Goal: Connect with others: Connect with others

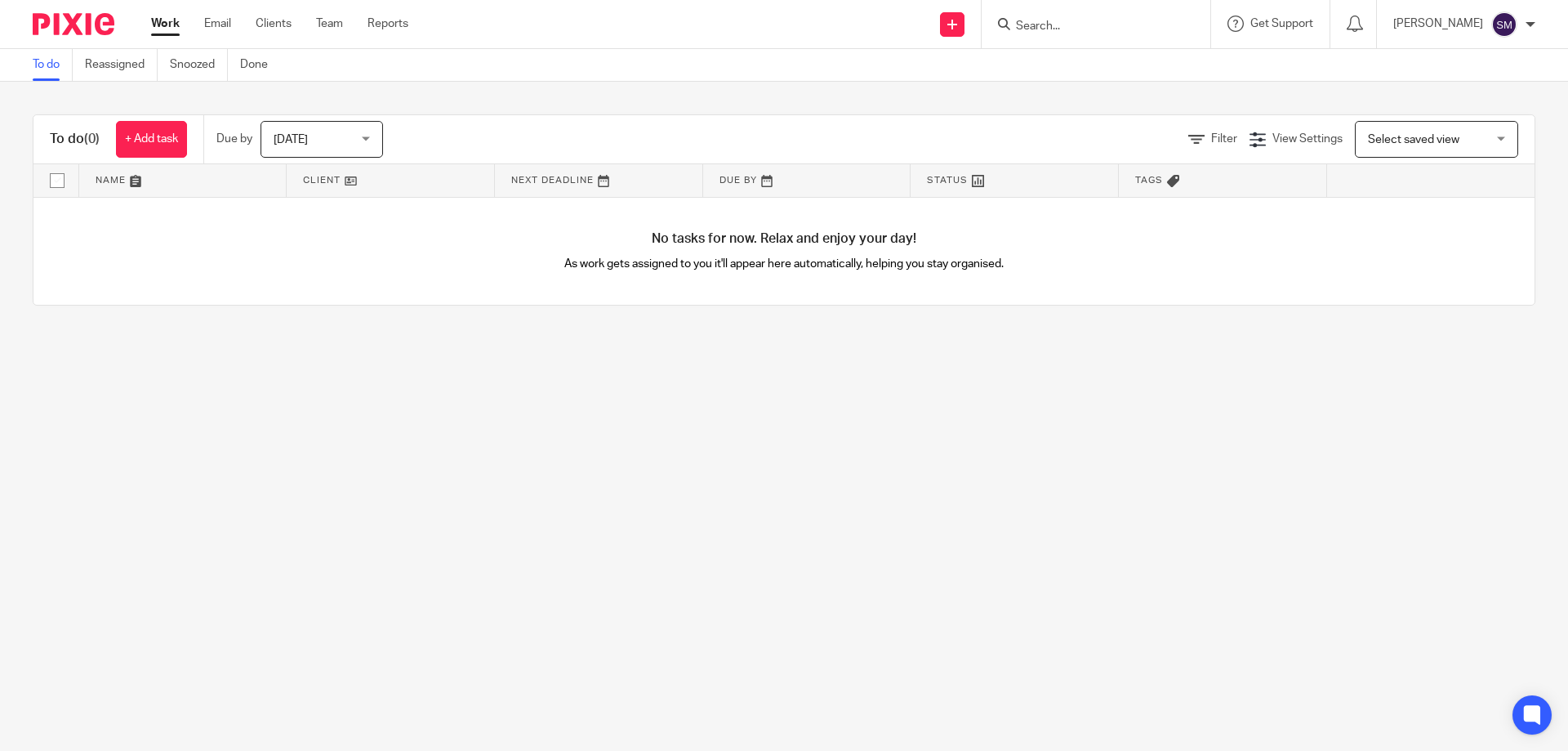
click at [1124, 29] on input "Search" at bounding box center [1088, 27] width 147 height 15
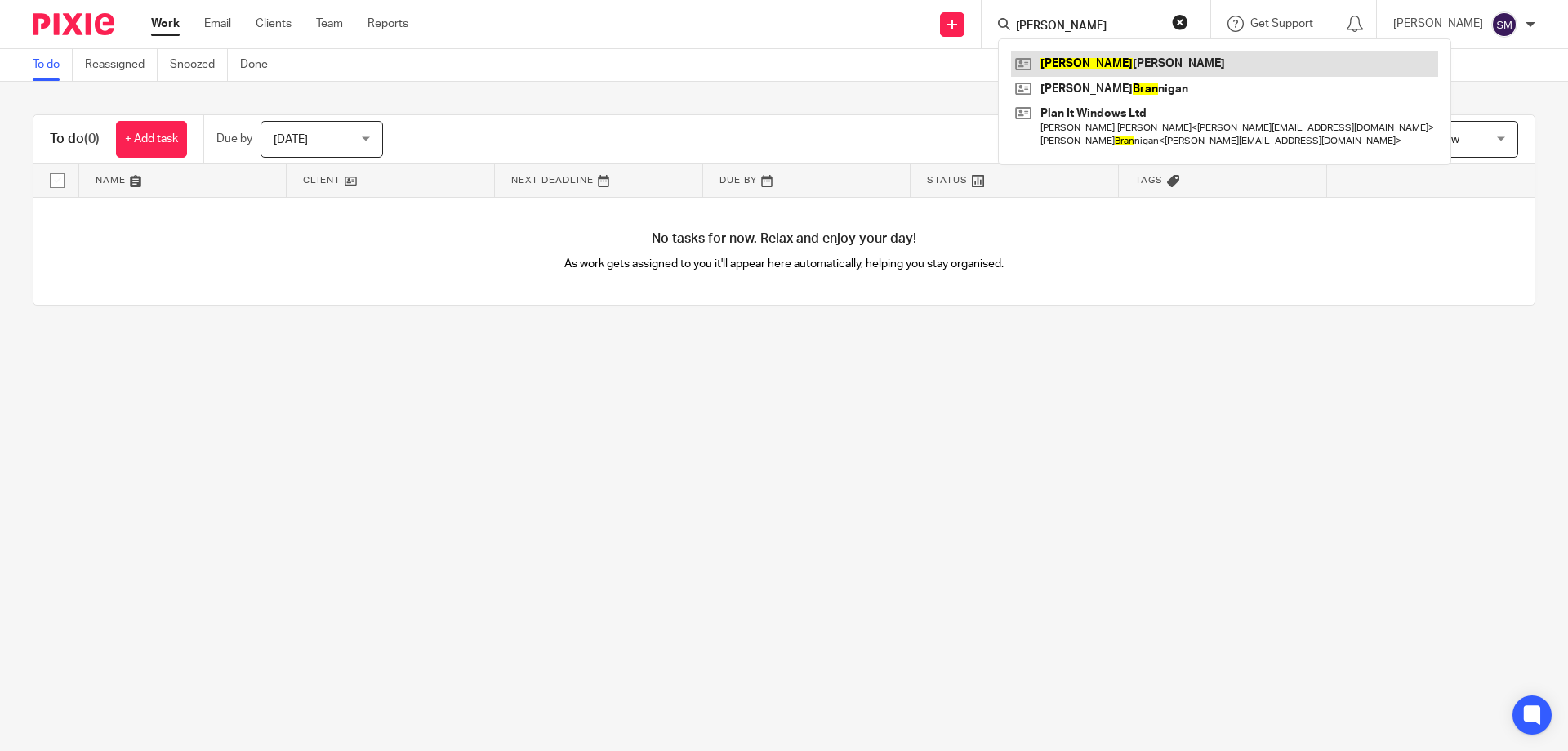
type input "brian"
click at [1124, 54] on link at bounding box center [1224, 64] width 427 height 24
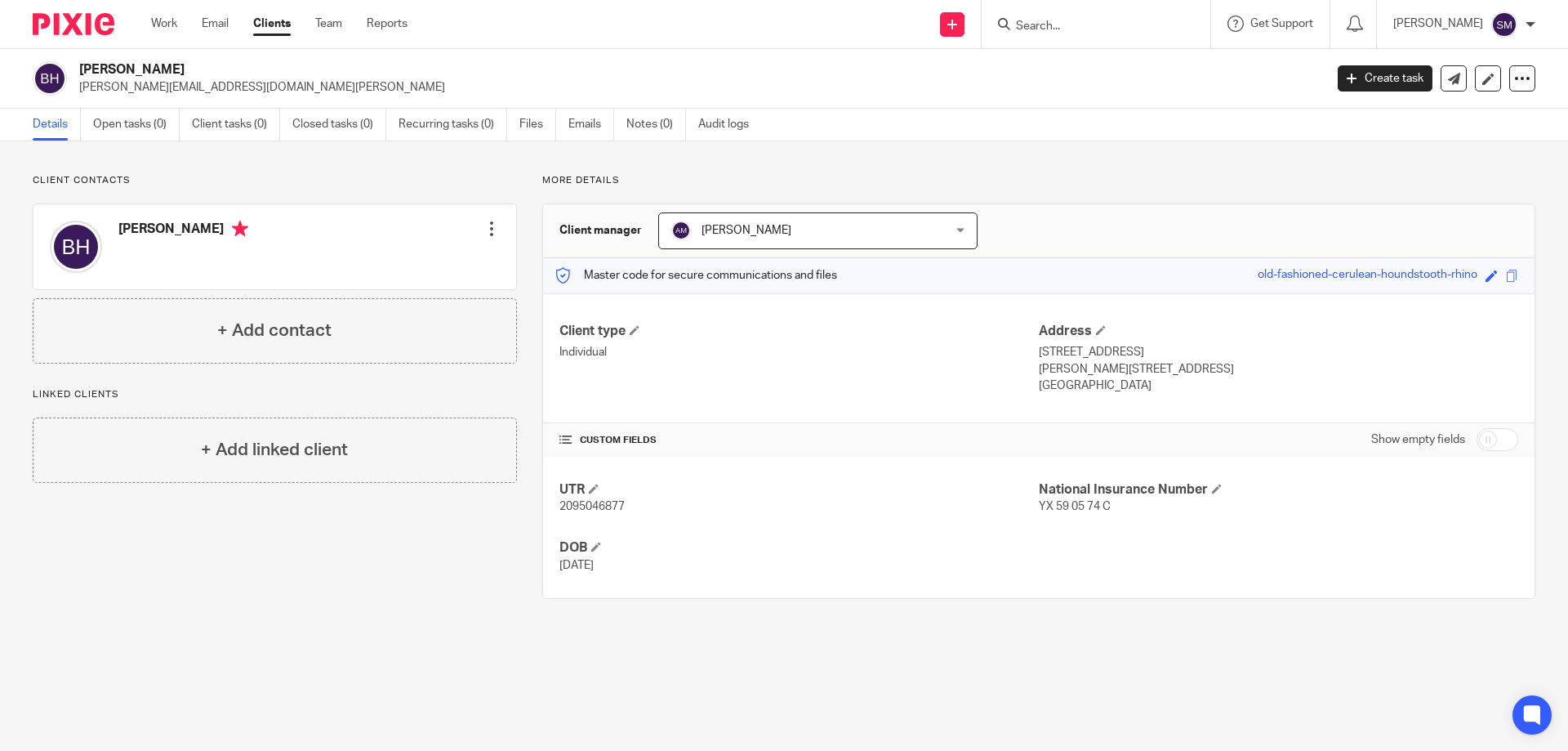
click at [1096, 22] on input "Search" at bounding box center [1088, 27] width 147 height 15
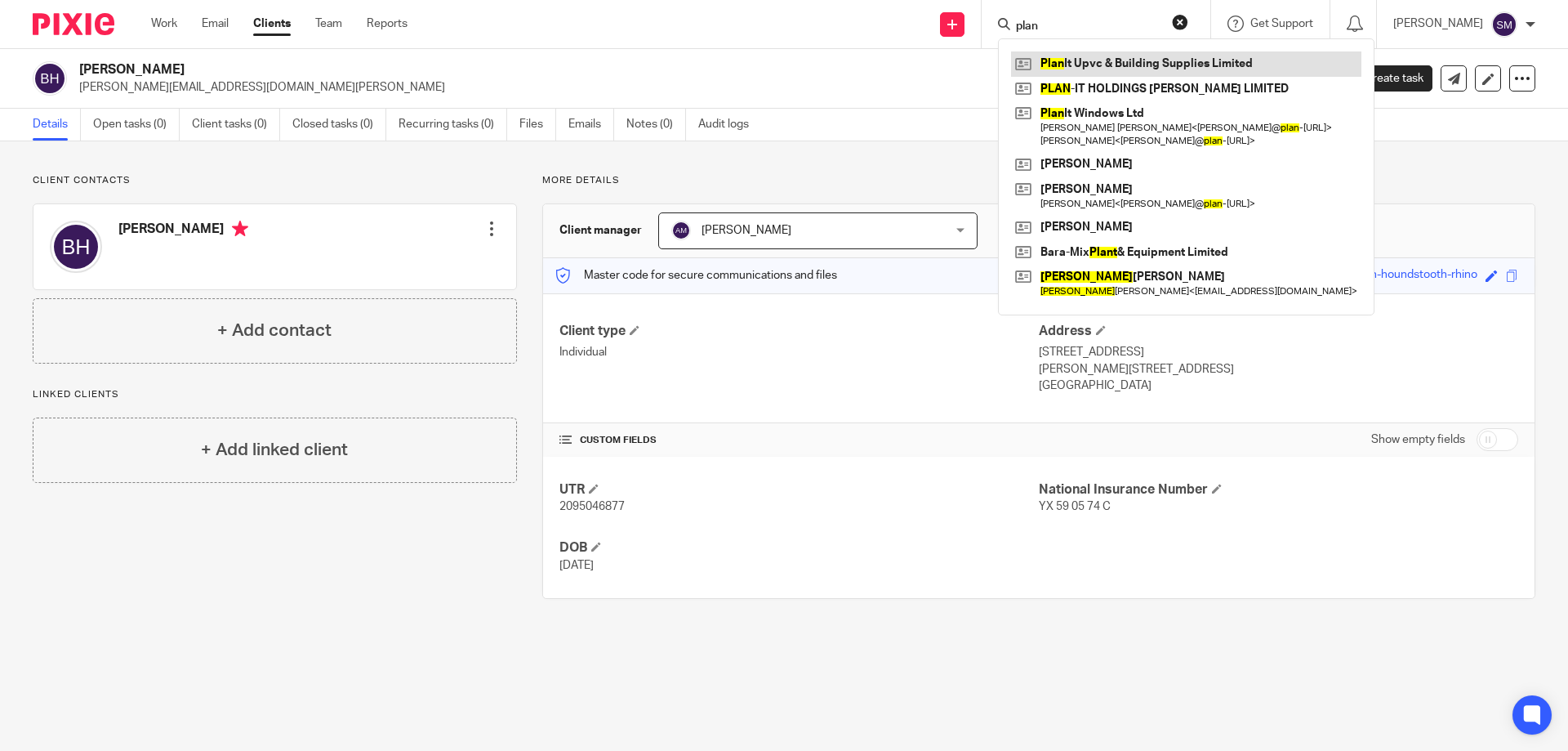
type input "plan"
click at [1102, 59] on link at bounding box center [1186, 64] width 350 height 24
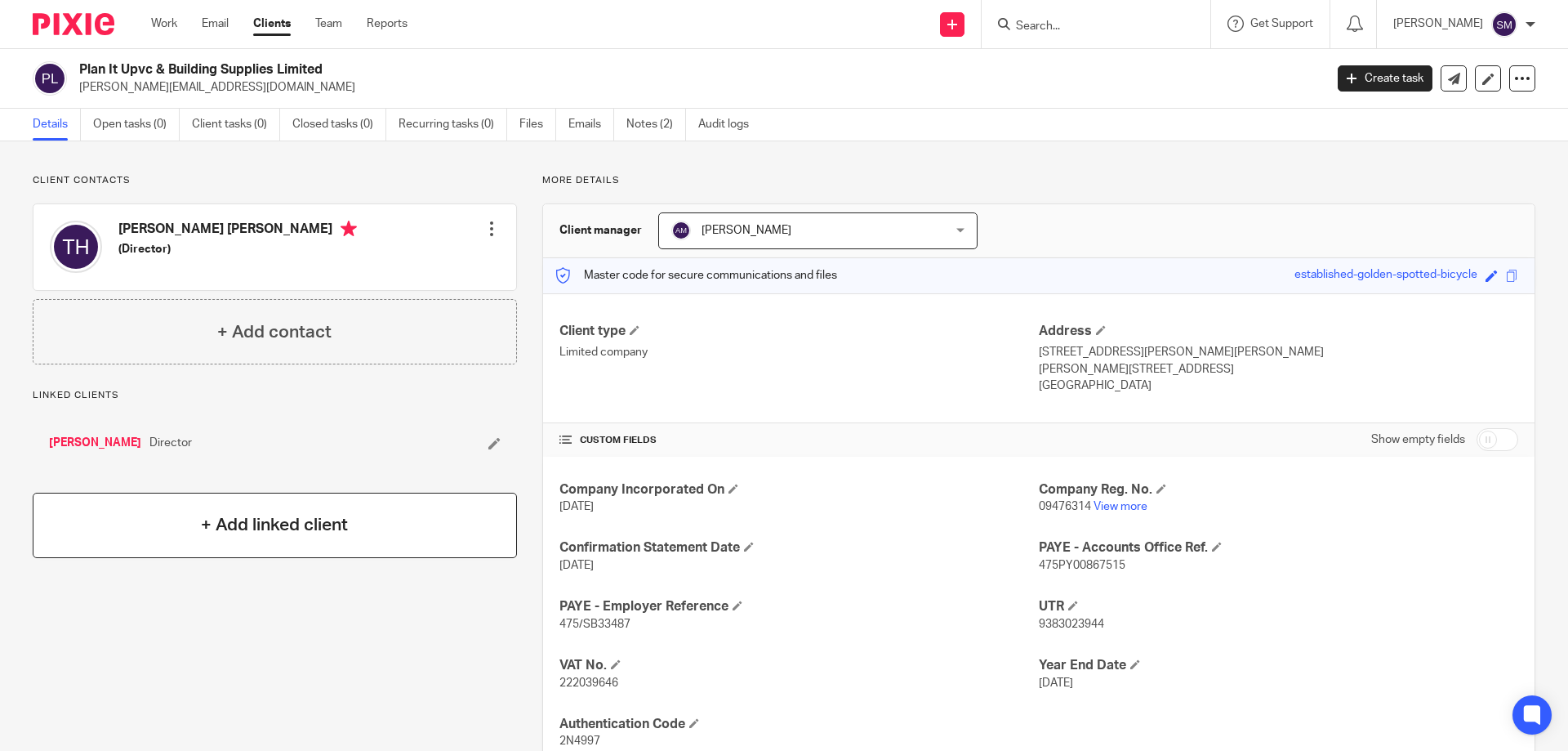
click at [300, 529] on h4 "+ Add linked client" at bounding box center [274, 524] width 147 height 25
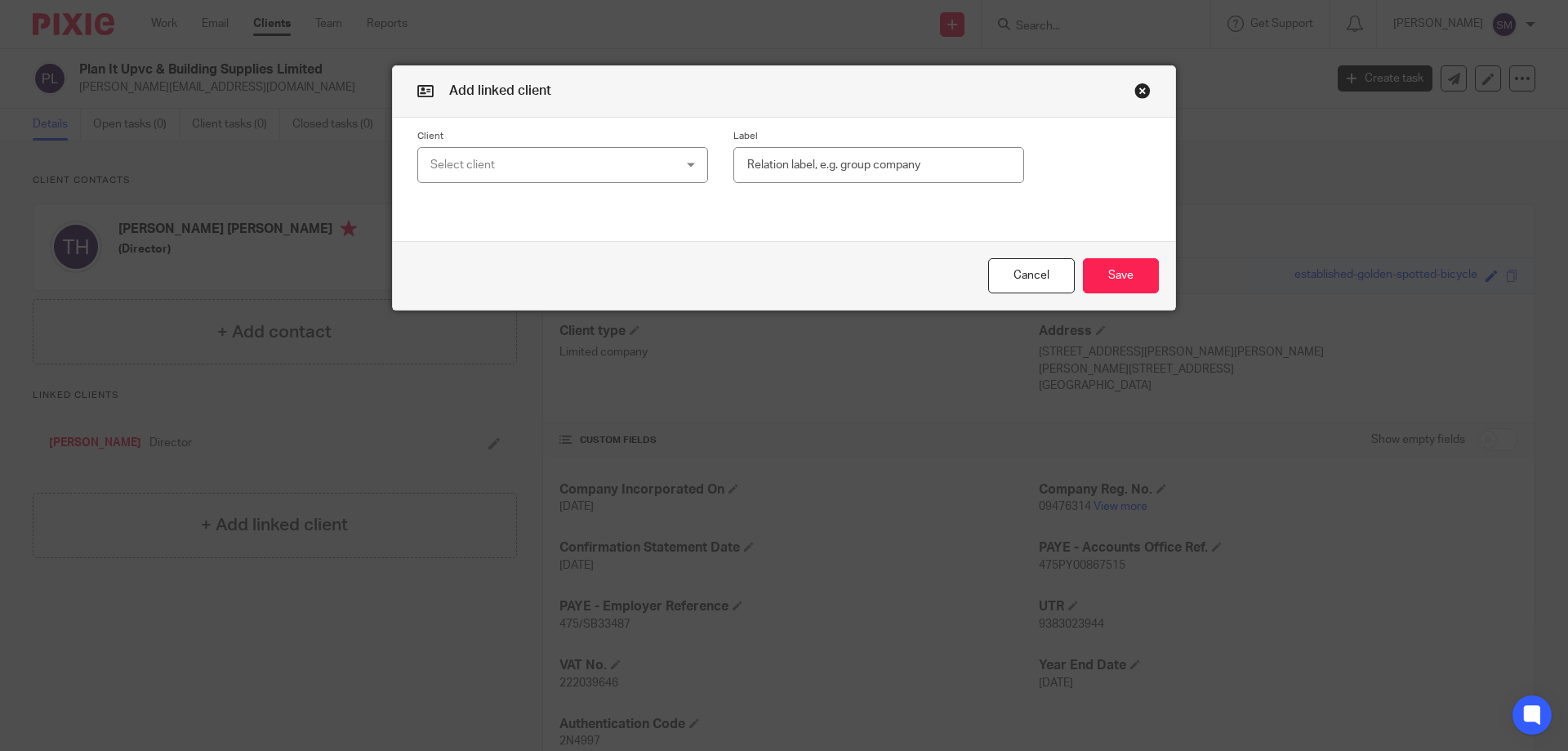
click at [552, 164] on div "Select client" at bounding box center [541, 165] width 222 height 34
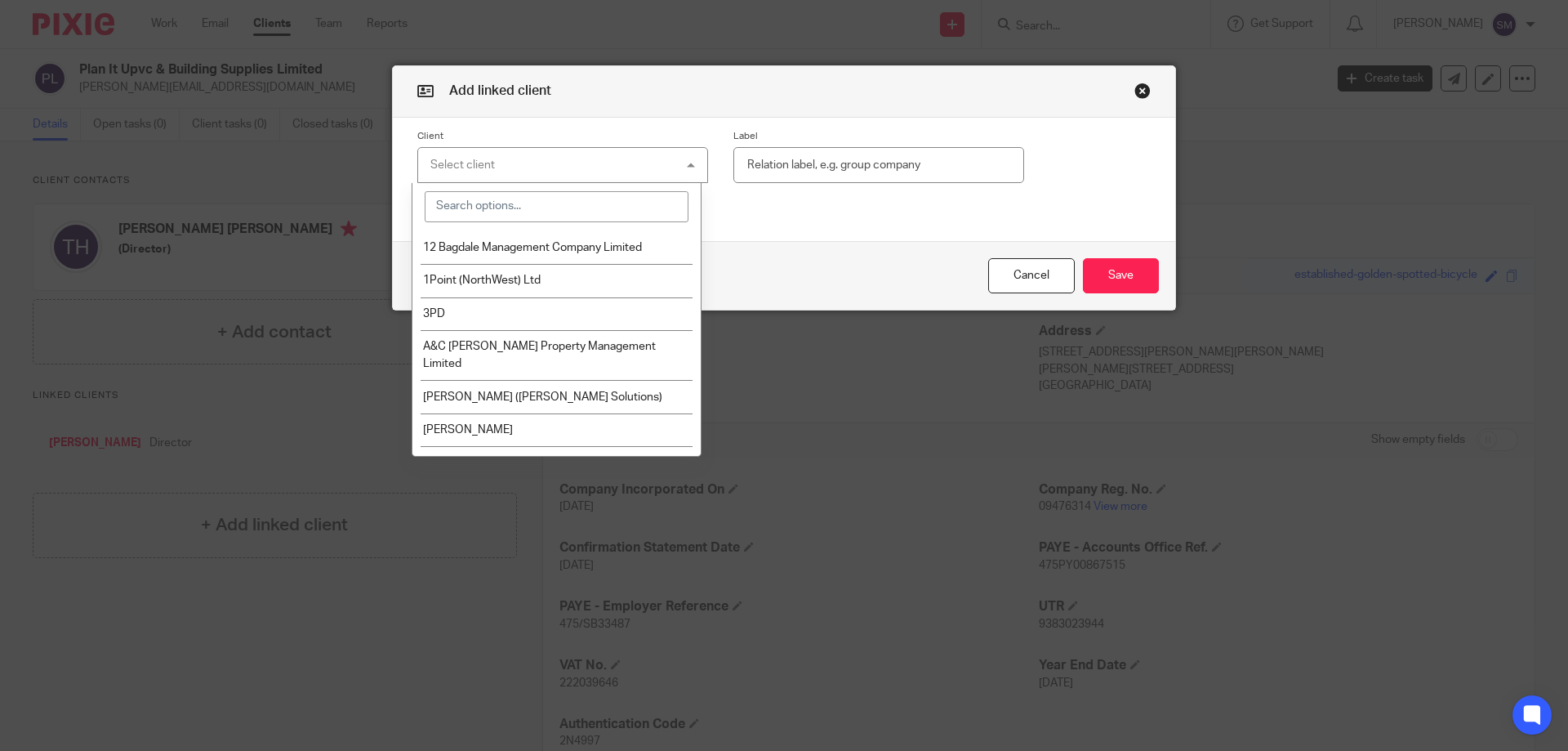
click at [534, 201] on input "search" at bounding box center [557, 207] width 264 height 31
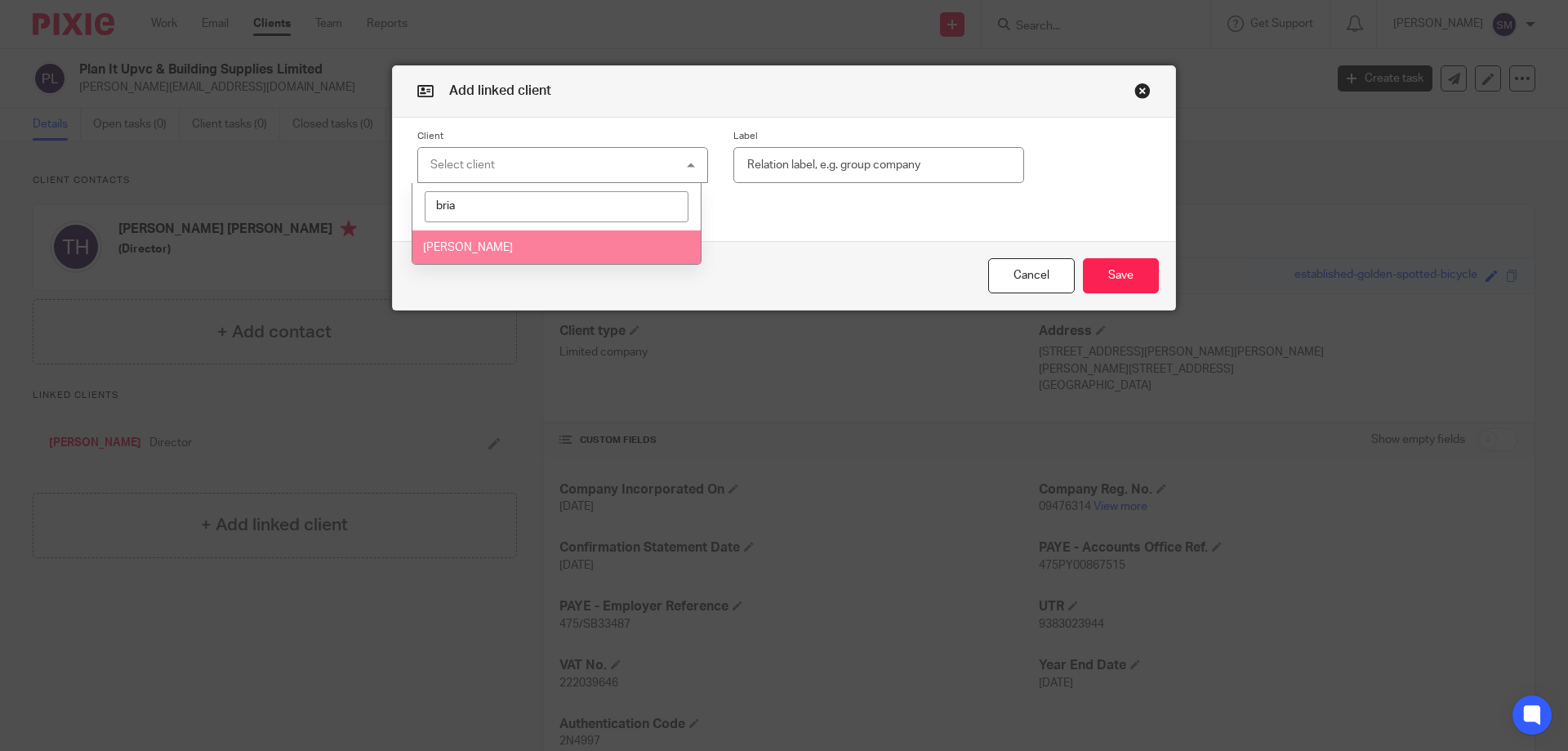
type input "bria"
click at [511, 241] on li "[PERSON_NAME]" at bounding box center [557, 247] width 289 height 33
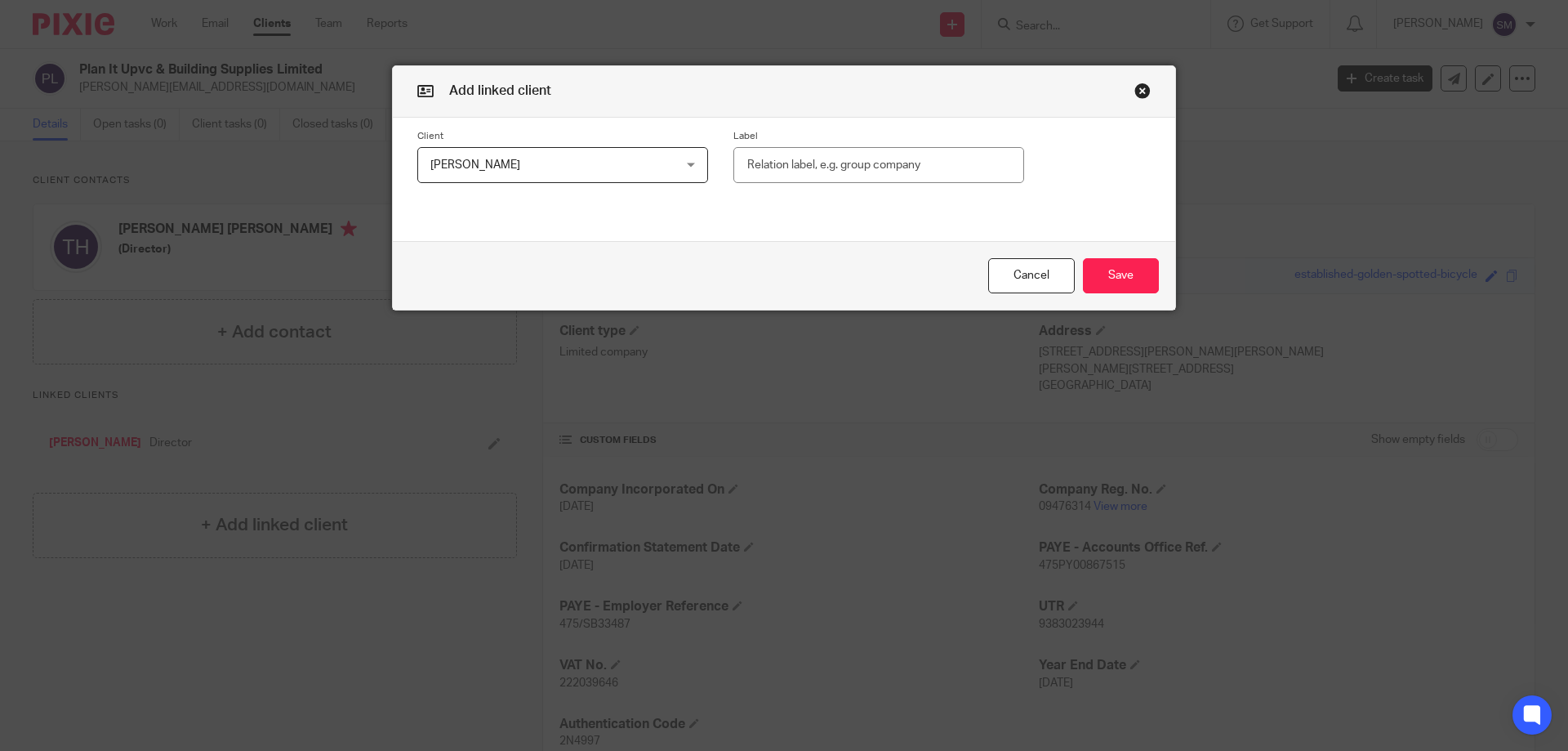
click at [882, 185] on div "Client [PERSON_NAME] [PERSON_NAME] 12 Bagdale Management Company Limited 1Point…" at bounding box center [784, 157] width 783 height 79
click at [877, 173] on input "text" at bounding box center [879, 166] width 291 height 37
click at [869, 207] on div "Client [PERSON_NAME] [PERSON_NAME] 12 Bagdale Management Company Limited 1Point…" at bounding box center [784, 168] width 783 height 101
click at [1090, 284] on button "Save" at bounding box center [1121, 276] width 76 height 35
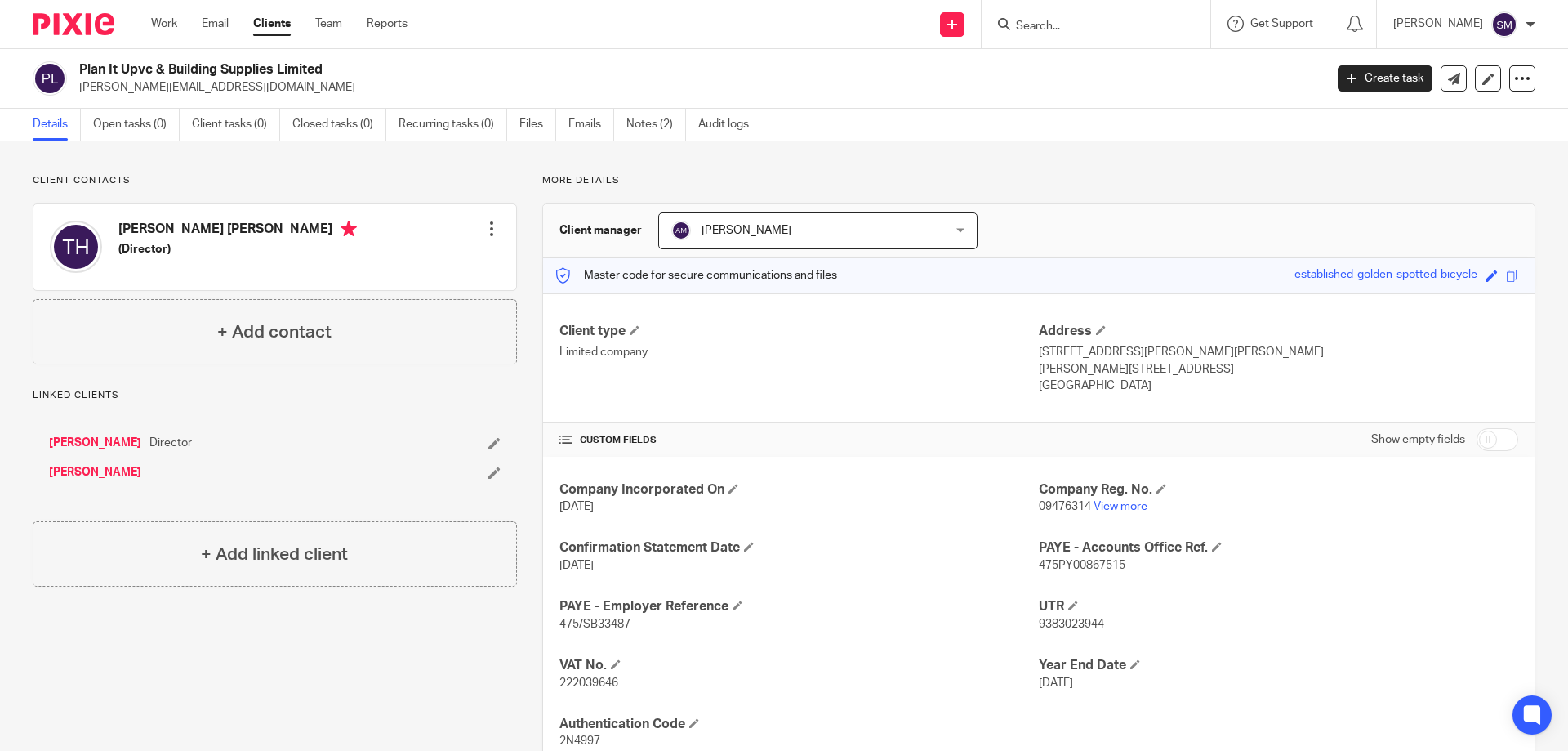
drag, startPoint x: 78, startPoint y: 66, endPoint x: 323, endPoint y: 70, distance: 245.0
click at [323, 70] on div "Plan It Upvc & Building Supplies Limited [PERSON_NAME][EMAIL_ADDRESS][DOMAIN_NA…" at bounding box center [672, 78] width 1280 height 34
copy h2 "Plan It Upvc & Building Supplies Limited"
